Goal: Task Accomplishment & Management: Complete application form

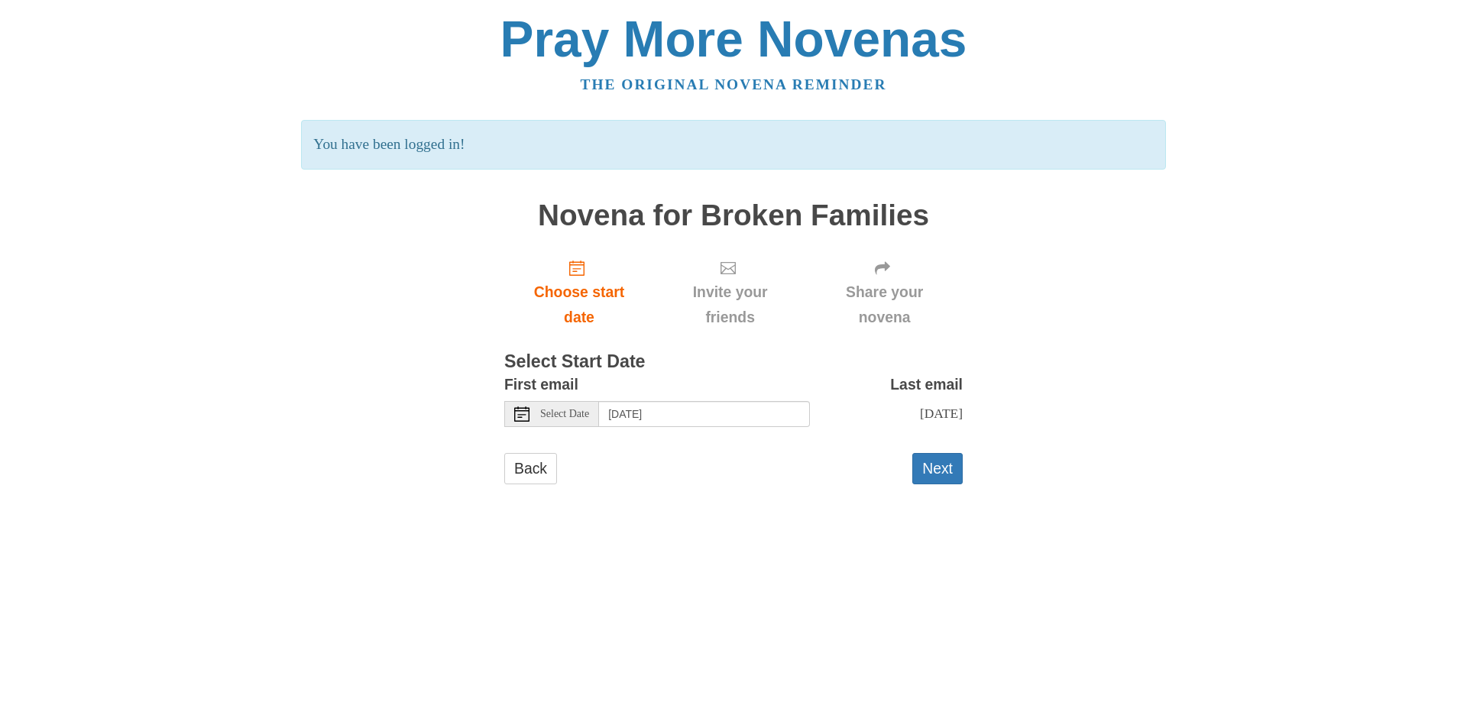
click at [558, 413] on span "Select Date" at bounding box center [564, 414] width 49 height 11
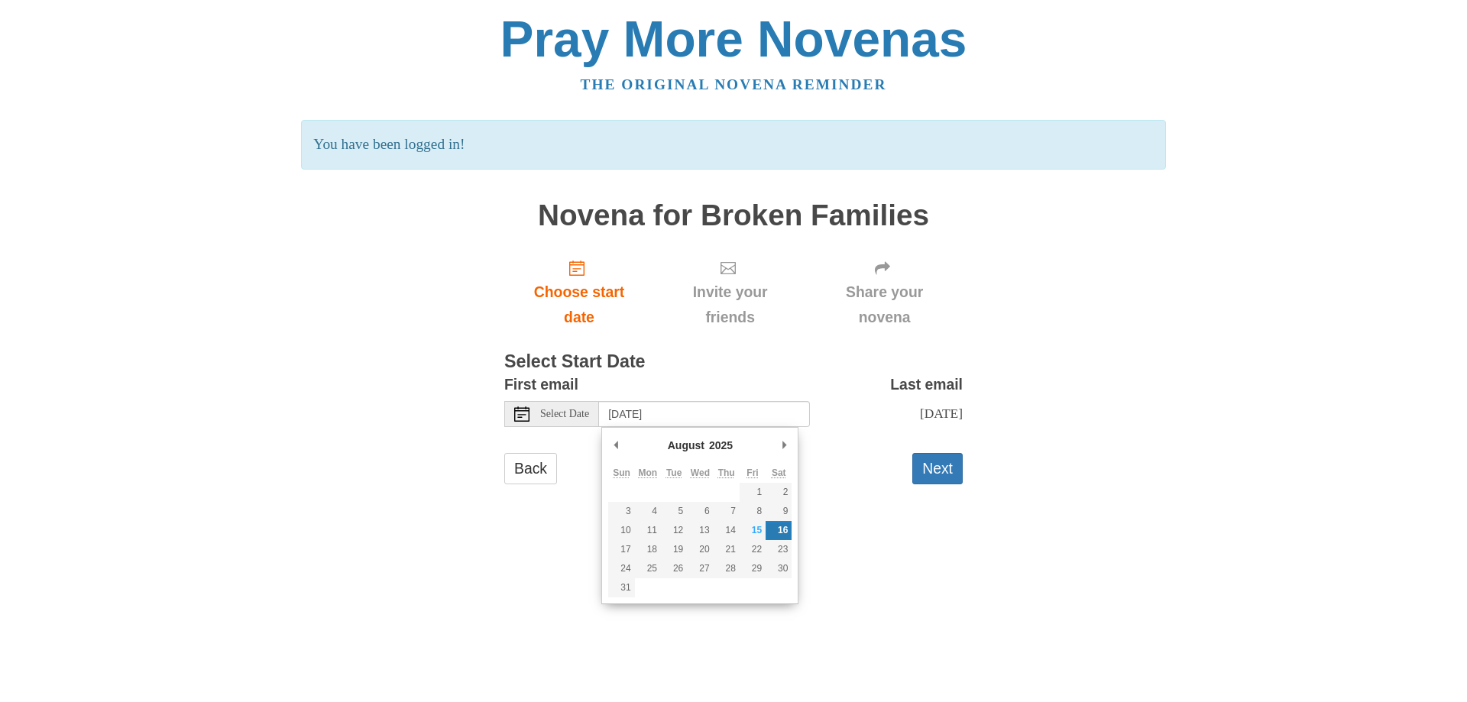
click at [1042, 410] on div "Pray More Novenas The original novena reminder You have been logged in! Novena …" at bounding box center [733, 264] width 894 height 529
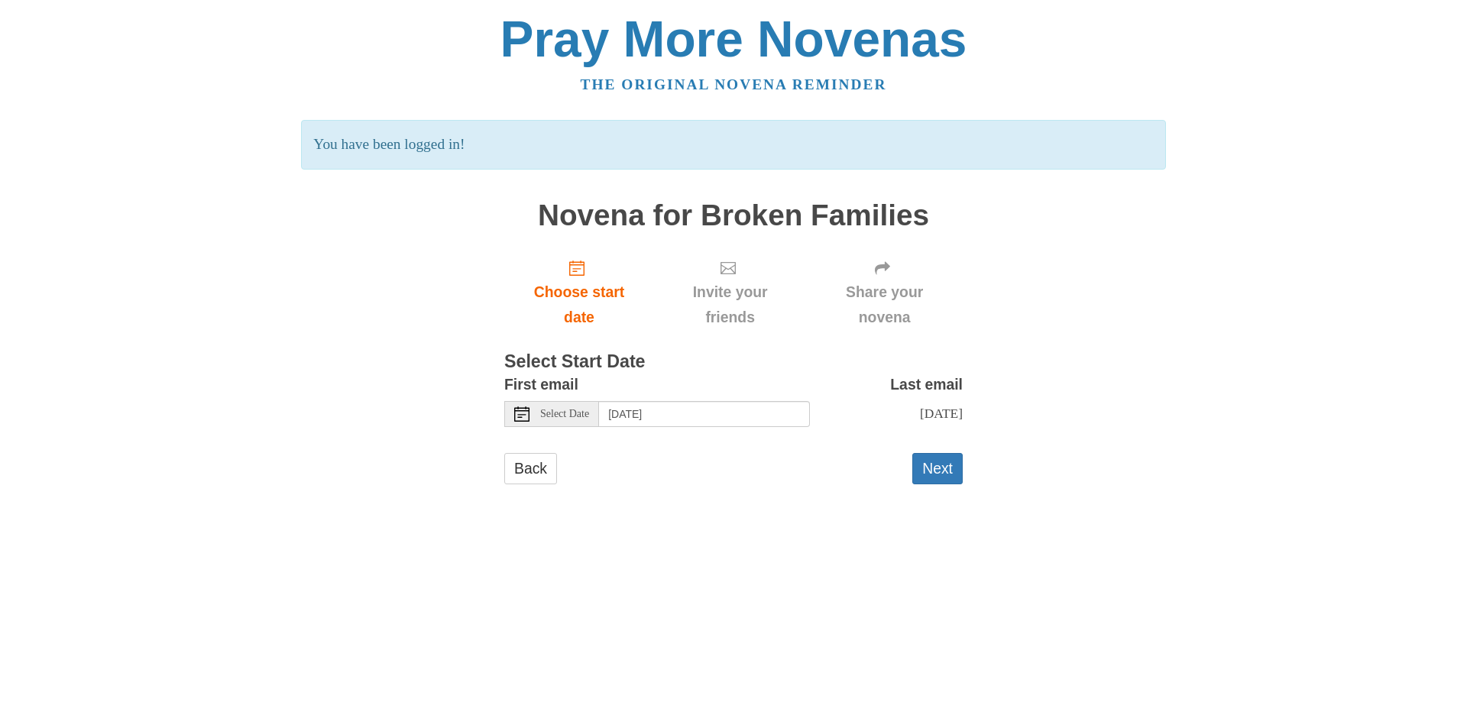
click at [557, 415] on span "Select Date" at bounding box center [564, 414] width 49 height 11
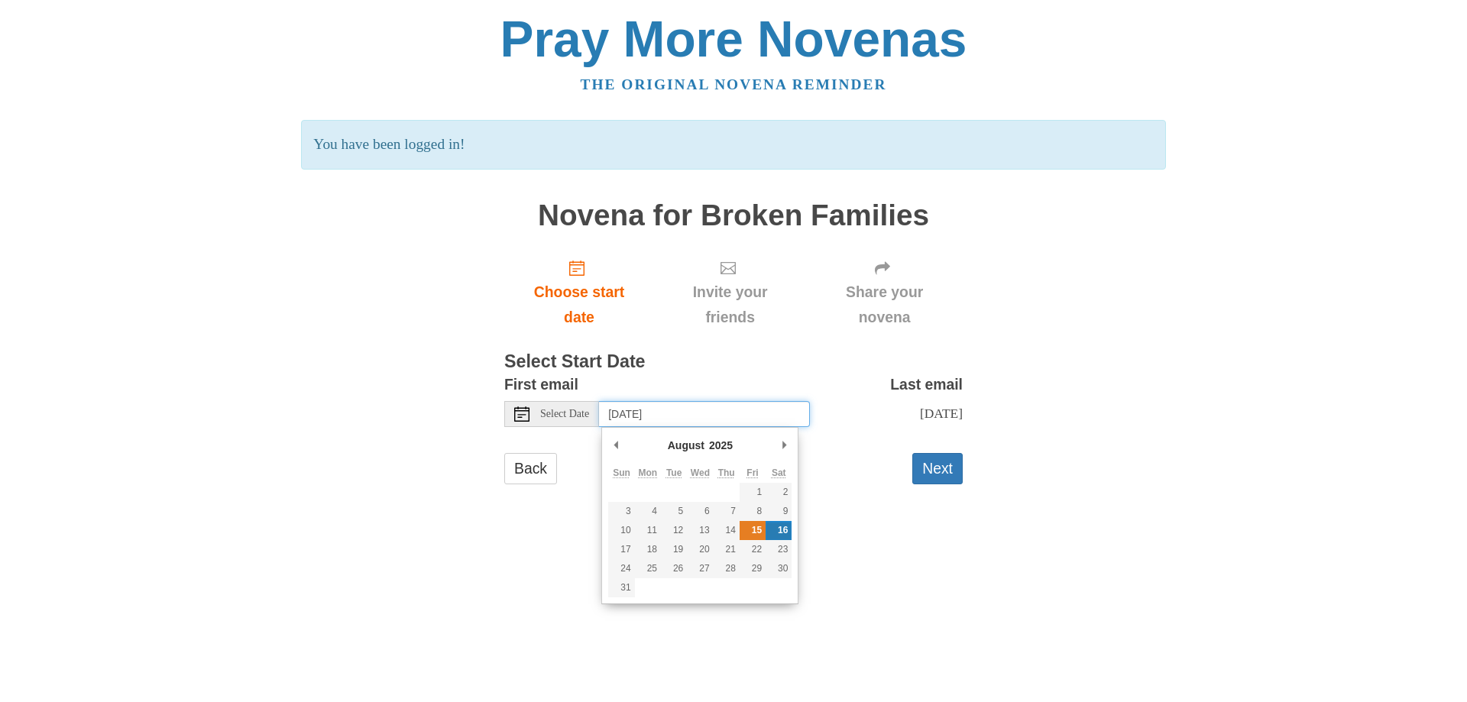
type input "[DATE]"
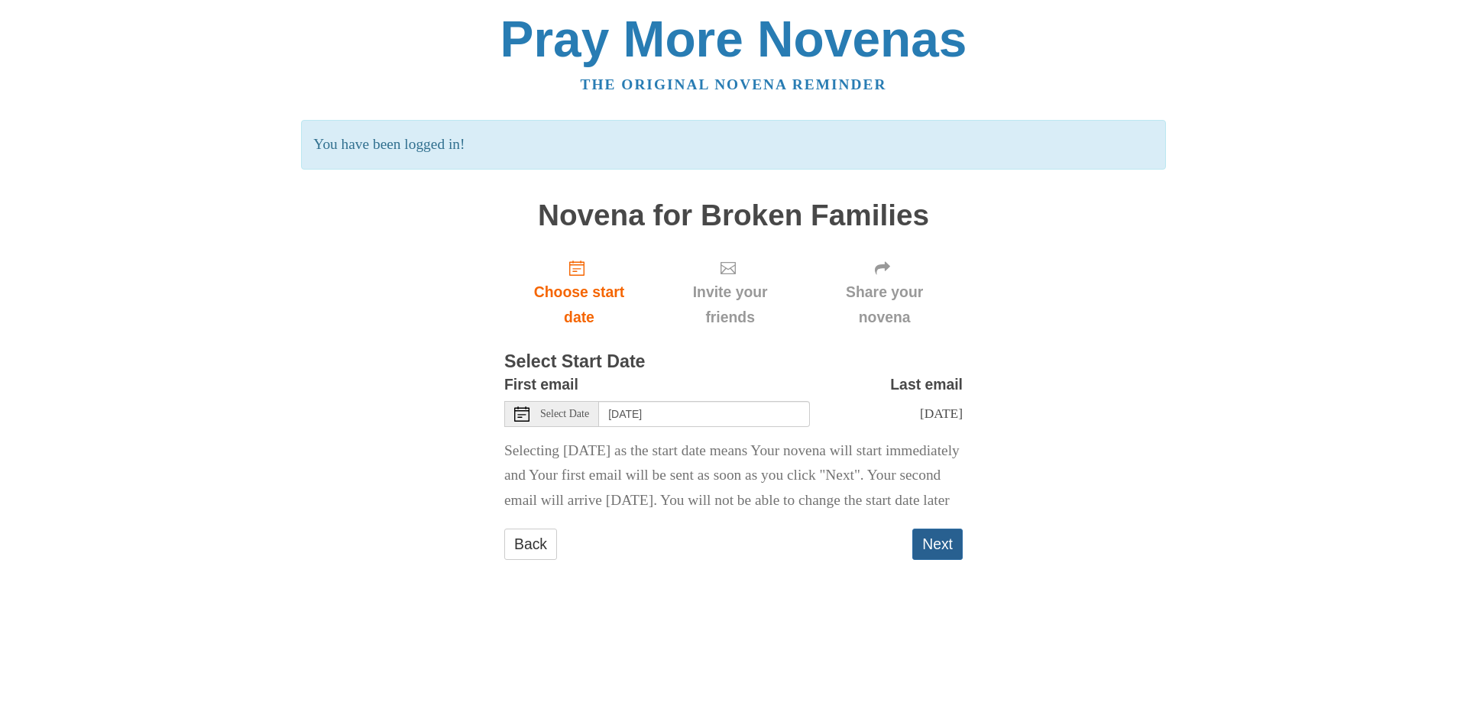
click at [937, 560] on button "Next" at bounding box center [937, 544] width 50 height 31
